Goal: Navigation & Orientation: Find specific page/section

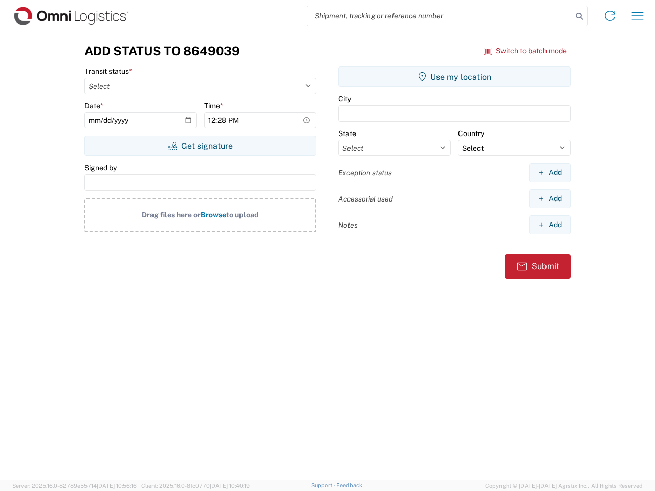
click at [439, 16] on input "search" at bounding box center [439, 15] width 265 height 19
click at [579, 16] on icon at bounding box center [579, 16] width 14 height 14
click at [610, 16] on icon at bounding box center [609, 16] width 16 height 16
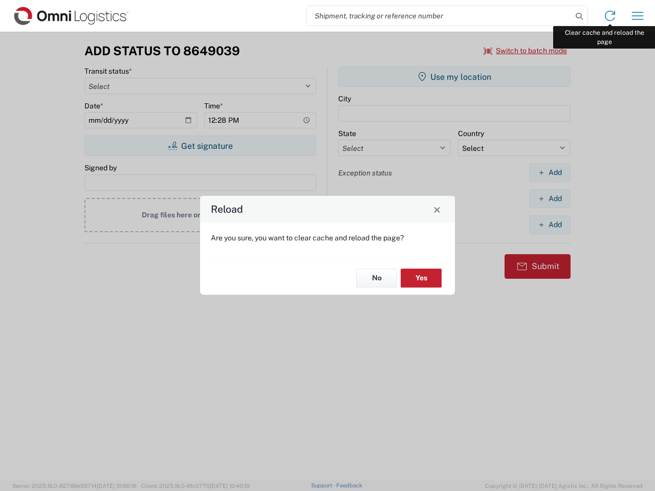
click at [637, 16] on div "Reload Are you sure, you want to clear cache and reload the page? No Yes" at bounding box center [327, 245] width 655 height 491
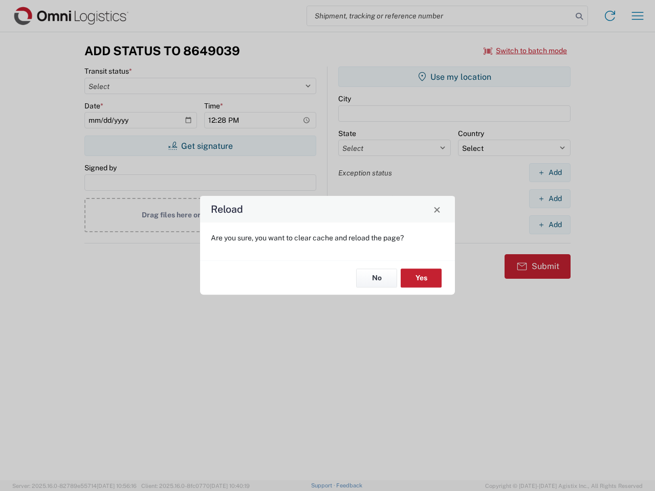
click at [525, 51] on div "Reload Are you sure, you want to clear cache and reload the page? No Yes" at bounding box center [327, 245] width 655 height 491
click at [200, 146] on div "Reload Are you sure, you want to clear cache and reload the page? No Yes" at bounding box center [327, 245] width 655 height 491
click at [454, 77] on div "Reload Are you sure, you want to clear cache and reload the page? No Yes" at bounding box center [327, 245] width 655 height 491
click at [549, 172] on div "Reload Are you sure, you want to clear cache and reload the page? No Yes" at bounding box center [327, 245] width 655 height 491
click at [549, 198] on div "Reload Are you sure, you want to clear cache and reload the page? No Yes" at bounding box center [327, 245] width 655 height 491
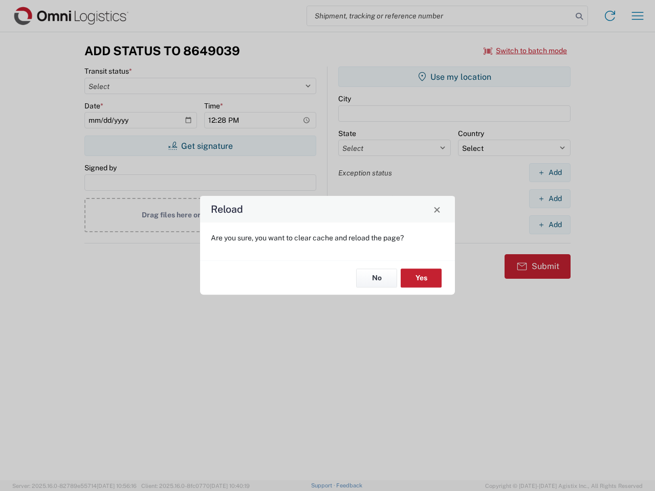
click at [549, 225] on div "Reload Are you sure, you want to clear cache and reload the page? No Yes" at bounding box center [327, 245] width 655 height 491
